Goal: Task Accomplishment & Management: Complete application form

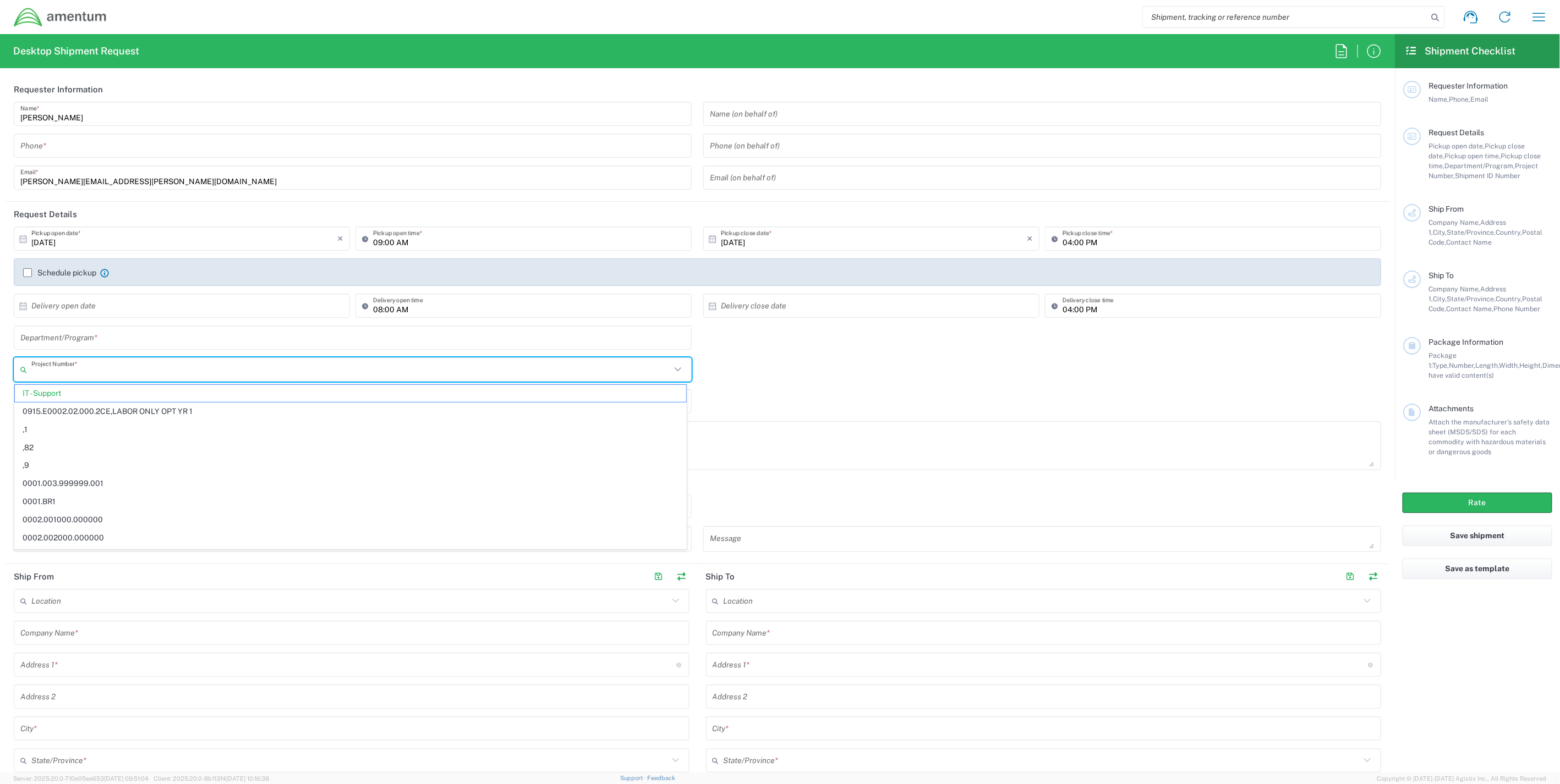
click at [138, 368] on input "text" at bounding box center [351, 370] width 639 height 19
paste input "OVH4.101046.00000"
type input "OVH4.101046.00000"
drag, startPoint x: 122, startPoint y: 373, endPoint x: -97, endPoint y: 358, distance: 219.5
click at [0, 358] on html "Shipment request Shipment tracking Shipment estimator Desktop shipment request …" at bounding box center [780, 392] width 1560 height 784
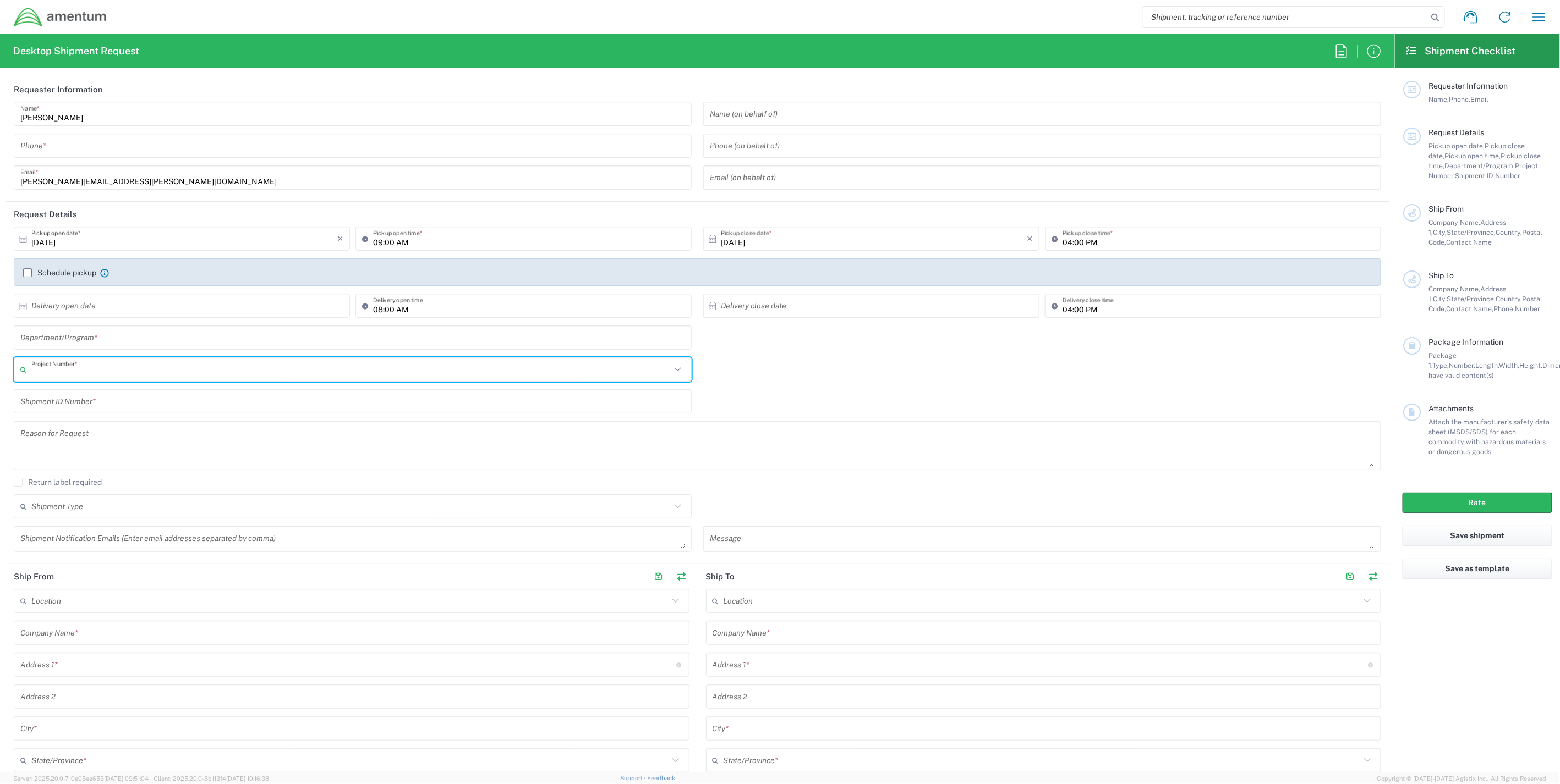
paste input "3534.R.P01.PMI.100.CO01.EXPS00"
type input "3"
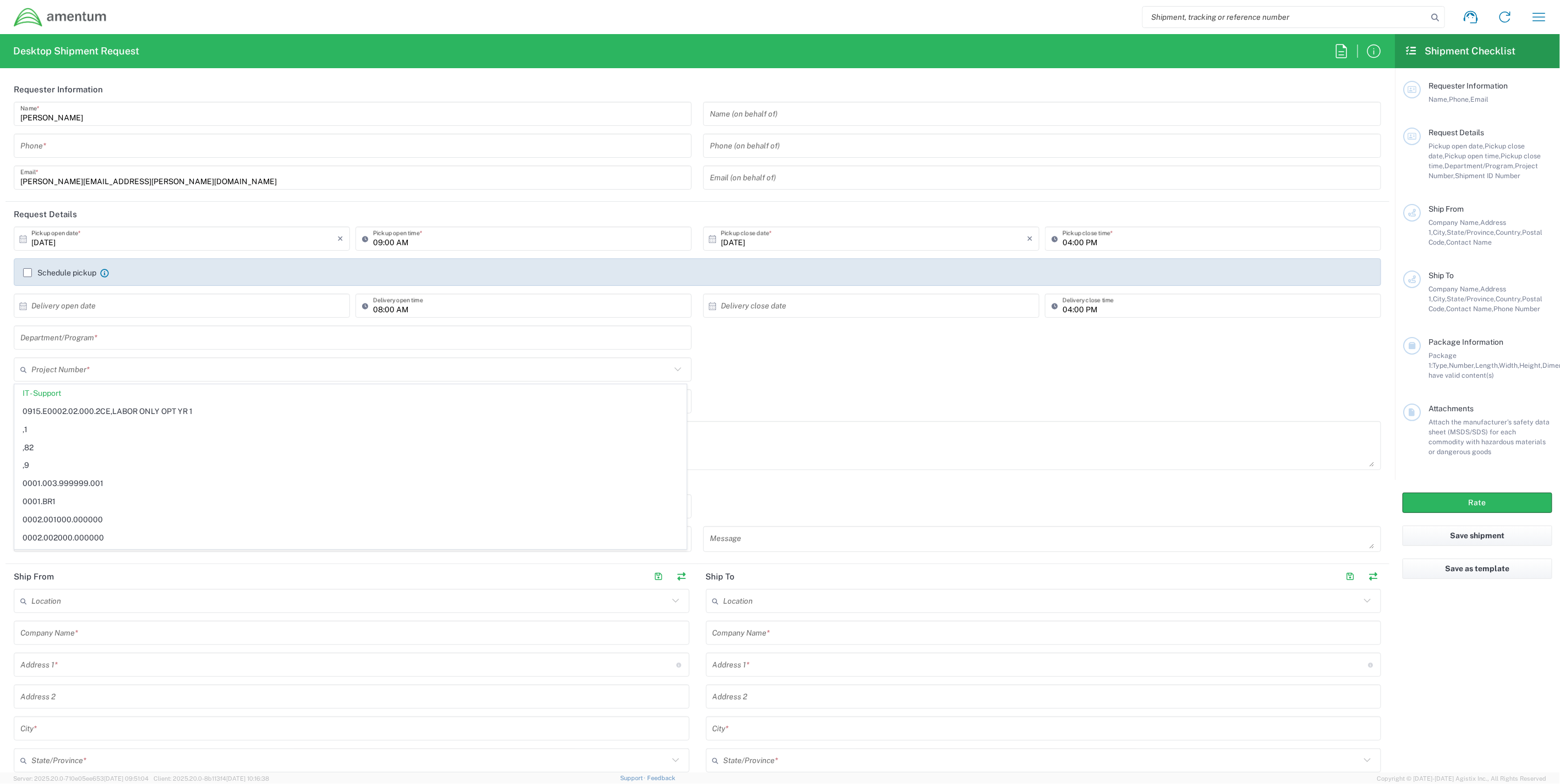
click at [676, 373] on icon at bounding box center [678, 370] width 15 height 15
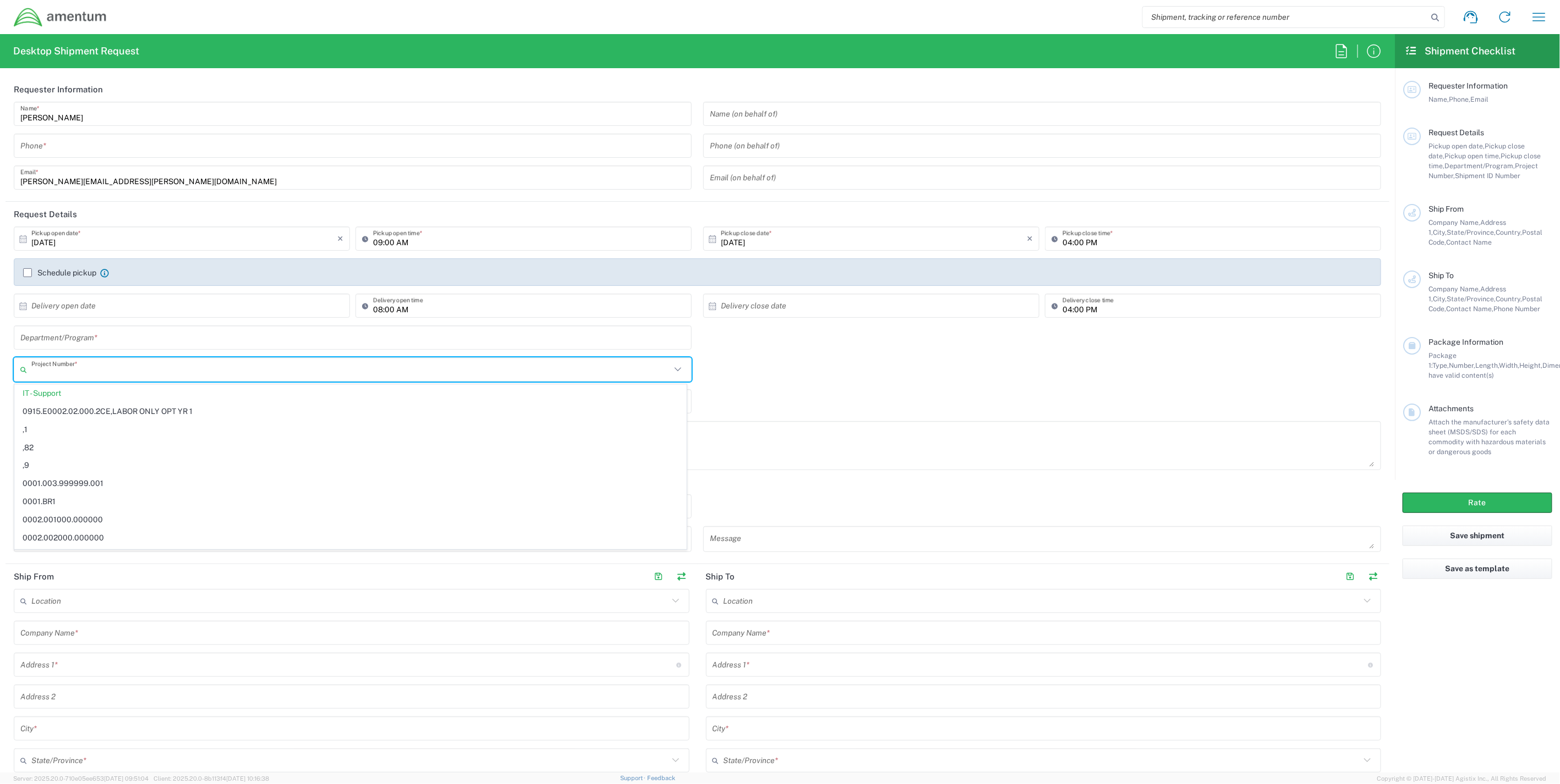
click at [673, 369] on icon at bounding box center [678, 370] width 15 height 15
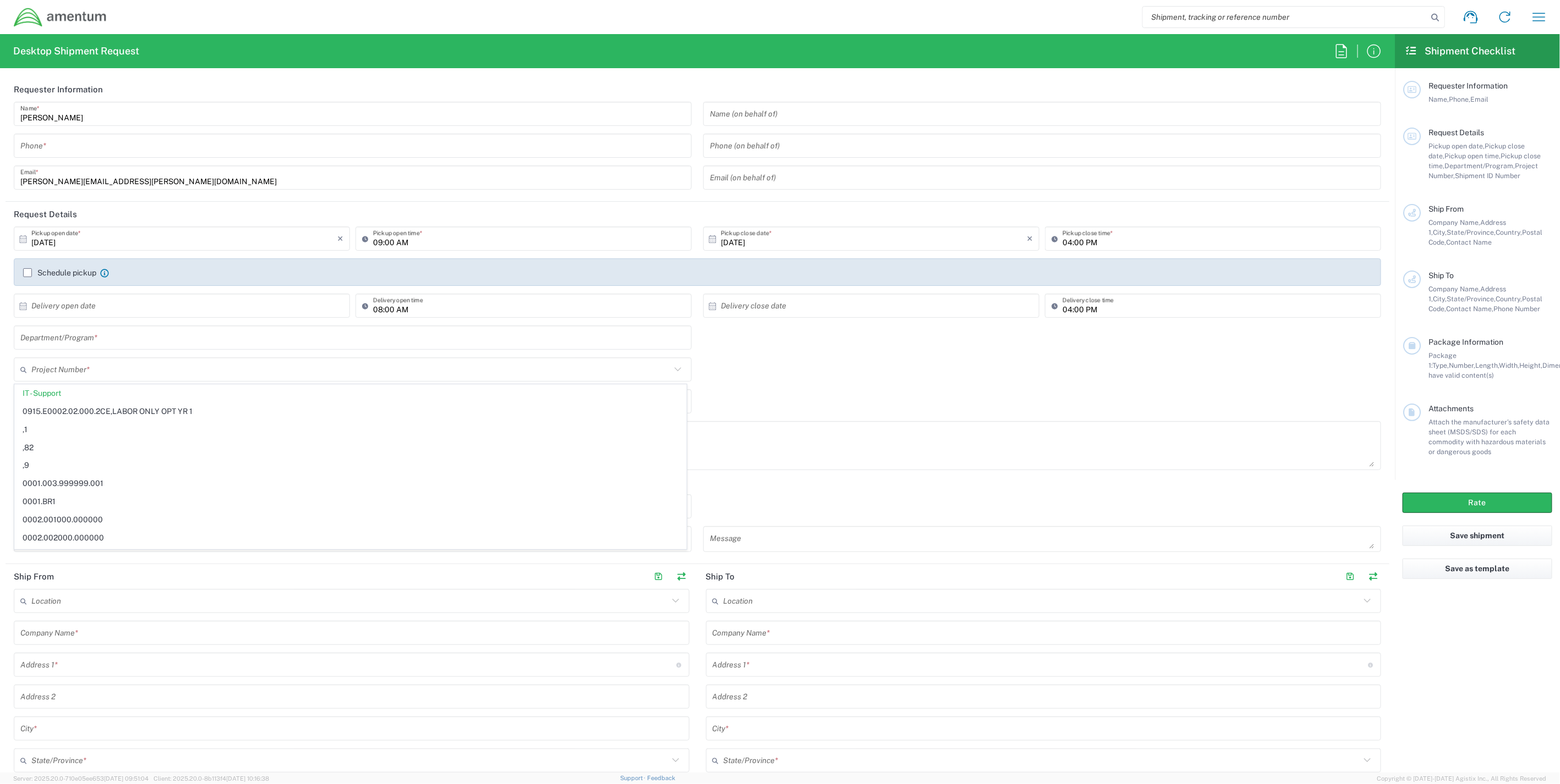
click at [749, 370] on div "Project Number * IT - Support 0915.E0002.02.000.2CE,LABOR ONLY OPT YR 1 ,1 ,82 …" at bounding box center [698, 373] width 1379 height 32
type input "IT - Support"
